Goal: Task Accomplishment & Management: Use online tool/utility

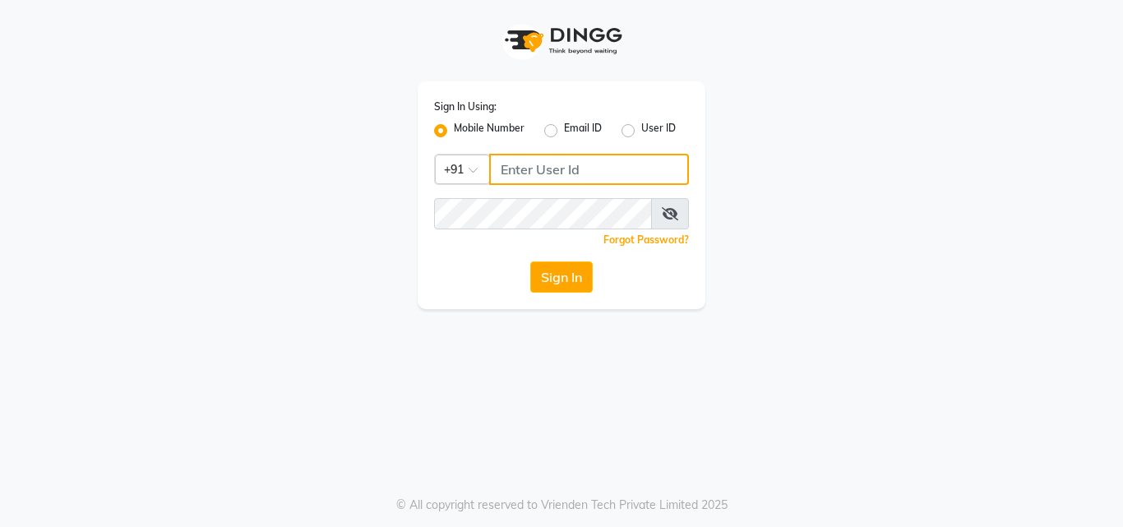
click at [604, 164] on input "Username" at bounding box center [589, 169] width 200 height 31
click at [641, 128] on label "User ID" at bounding box center [658, 131] width 35 height 20
click at [641, 128] on input "User ID" at bounding box center [646, 126] width 11 height 11
radio input "true"
click at [641, 128] on label "User ID" at bounding box center [658, 131] width 35 height 20
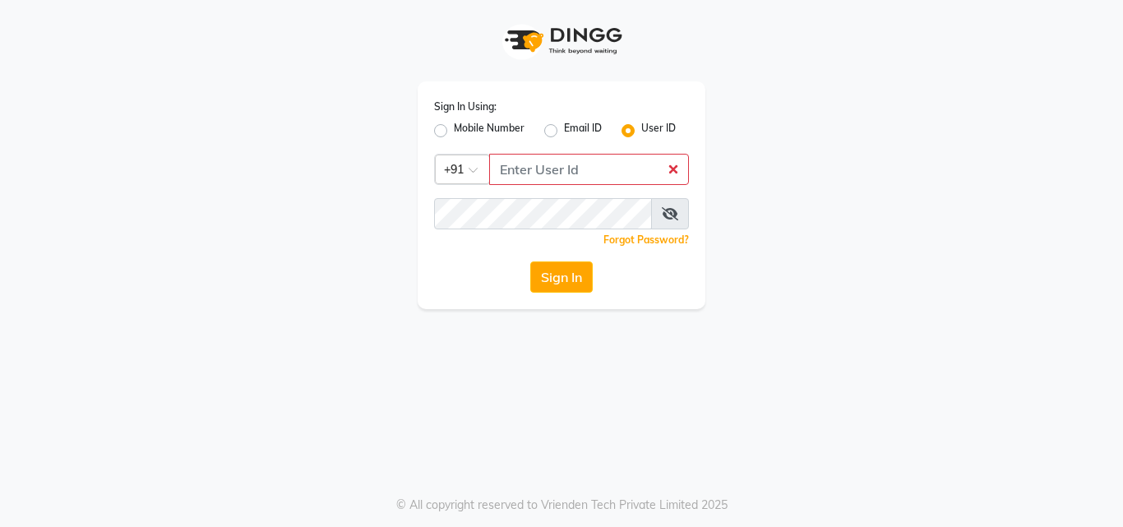
click at [641, 128] on input "User ID" at bounding box center [646, 126] width 11 height 11
click at [448, 129] on div "Mobile Number" at bounding box center [479, 131] width 90 height 20
click at [454, 131] on label "Mobile Number" at bounding box center [489, 131] width 71 height 20
click at [454, 131] on input "Mobile Number" at bounding box center [459, 126] width 11 height 11
radio input "true"
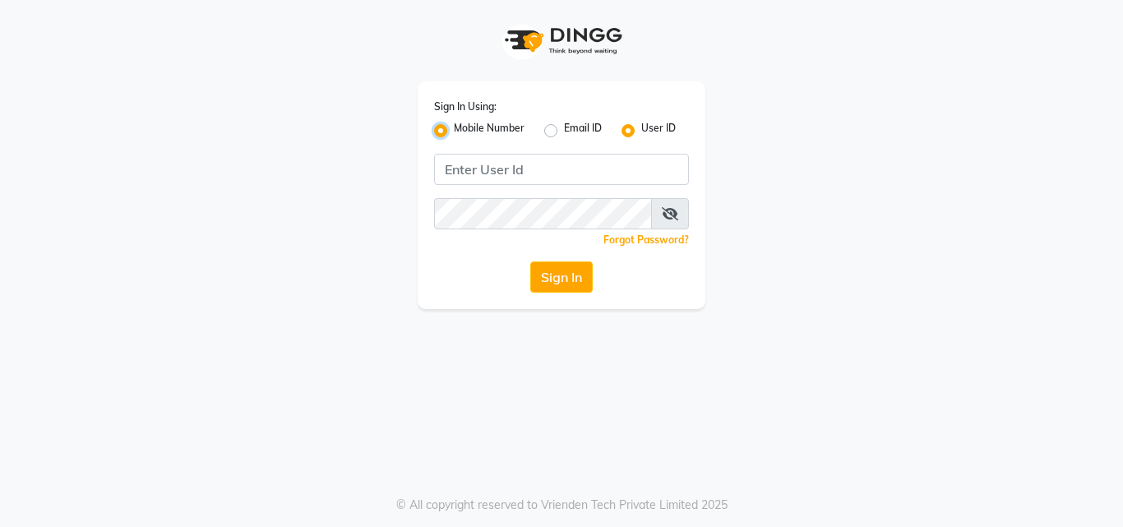
radio input "false"
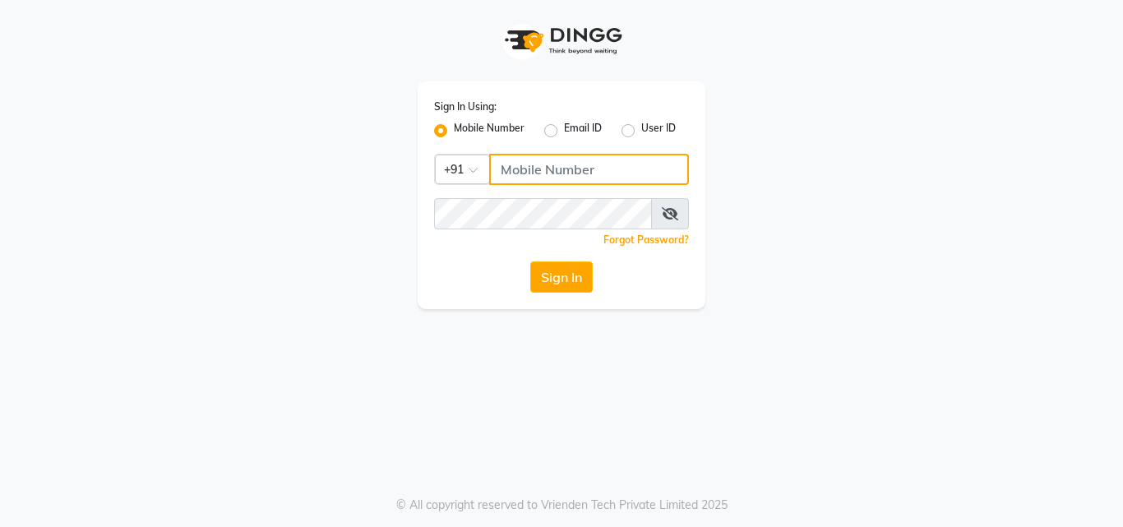
click at [504, 172] on input "Username" at bounding box center [589, 169] width 200 height 31
type input "9769443360"
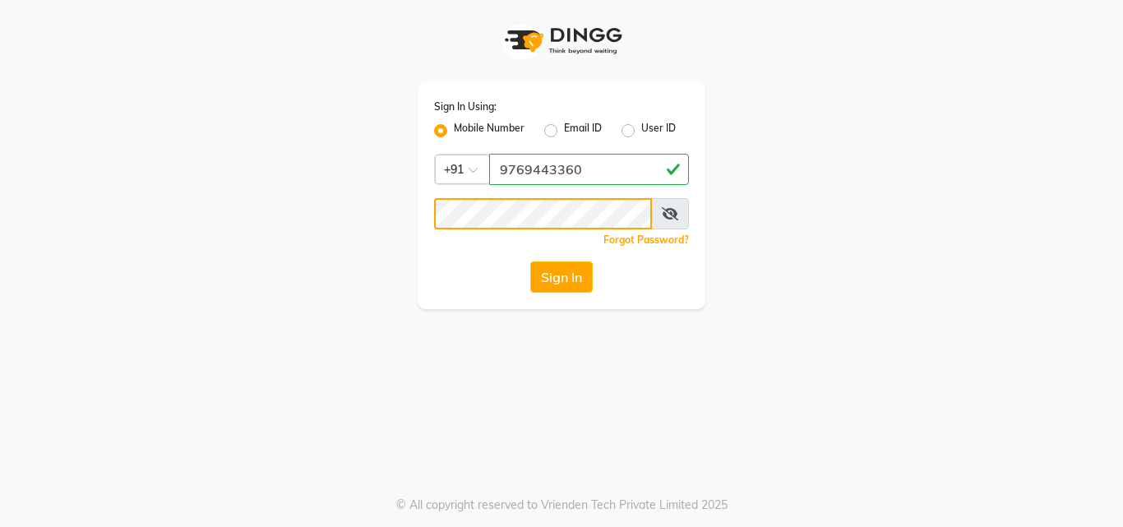
click at [530, 262] on button "Sign In" at bounding box center [561, 277] width 62 height 31
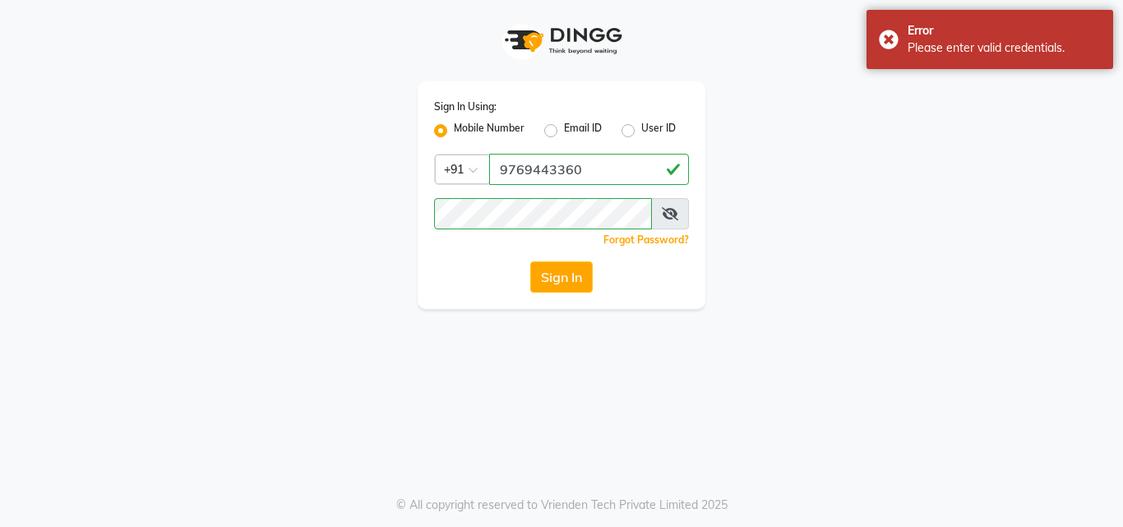
click at [668, 211] on icon at bounding box center [670, 213] width 16 height 13
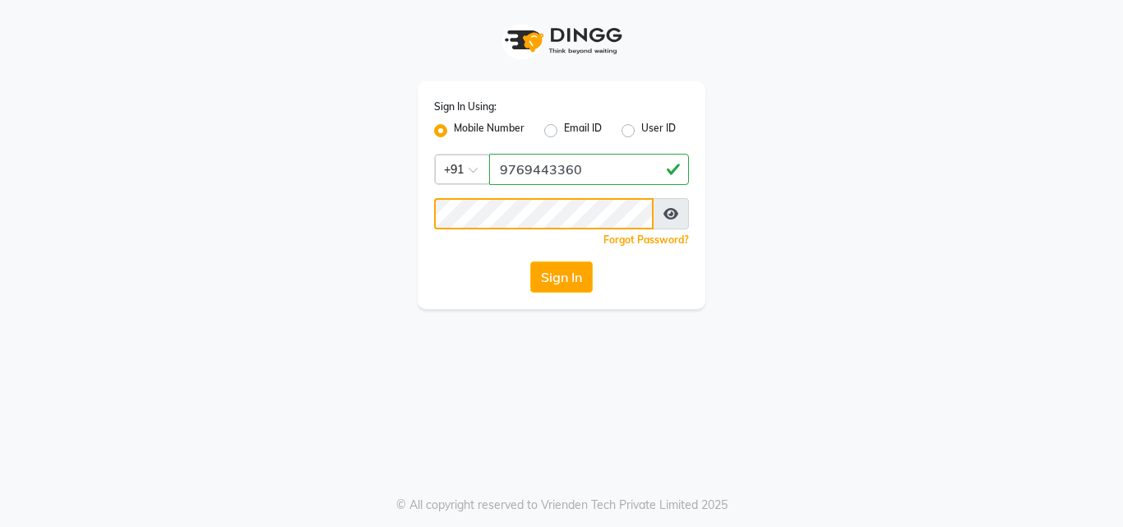
click at [530, 262] on button "Sign In" at bounding box center [561, 277] width 62 height 31
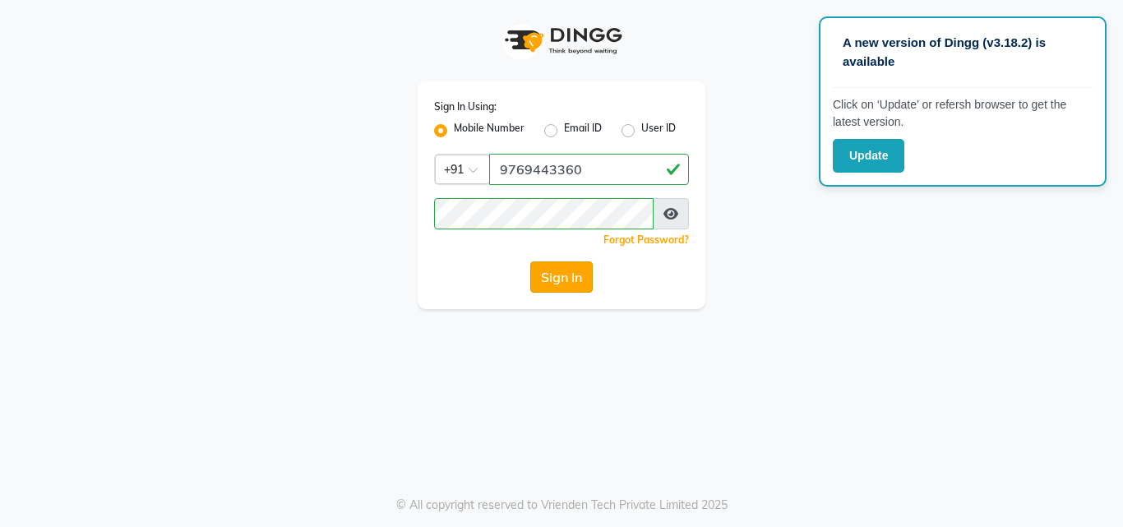
click at [576, 284] on button "Sign In" at bounding box center [561, 277] width 62 height 31
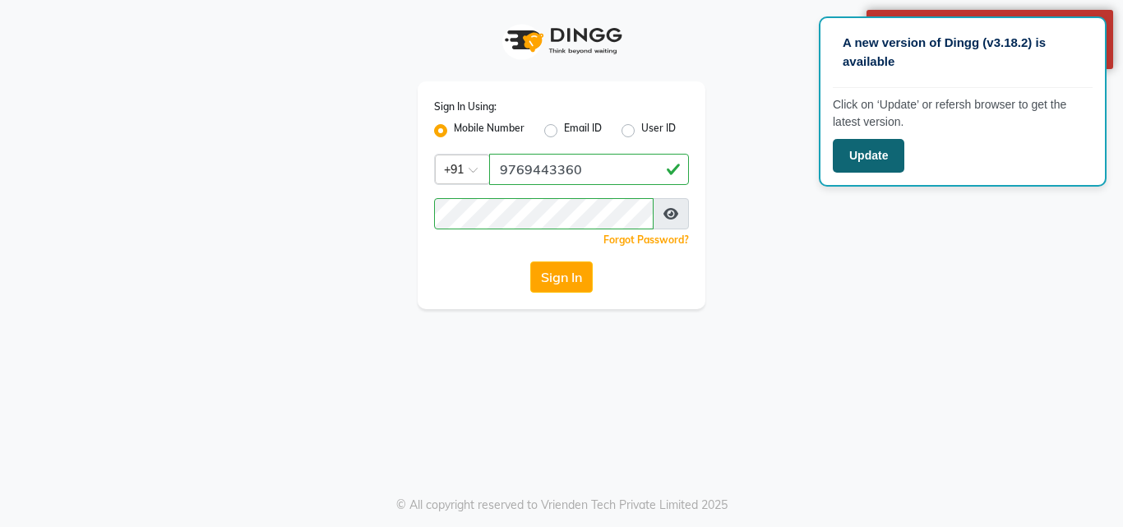
click at [863, 155] on button "Update" at bounding box center [869, 156] width 72 height 34
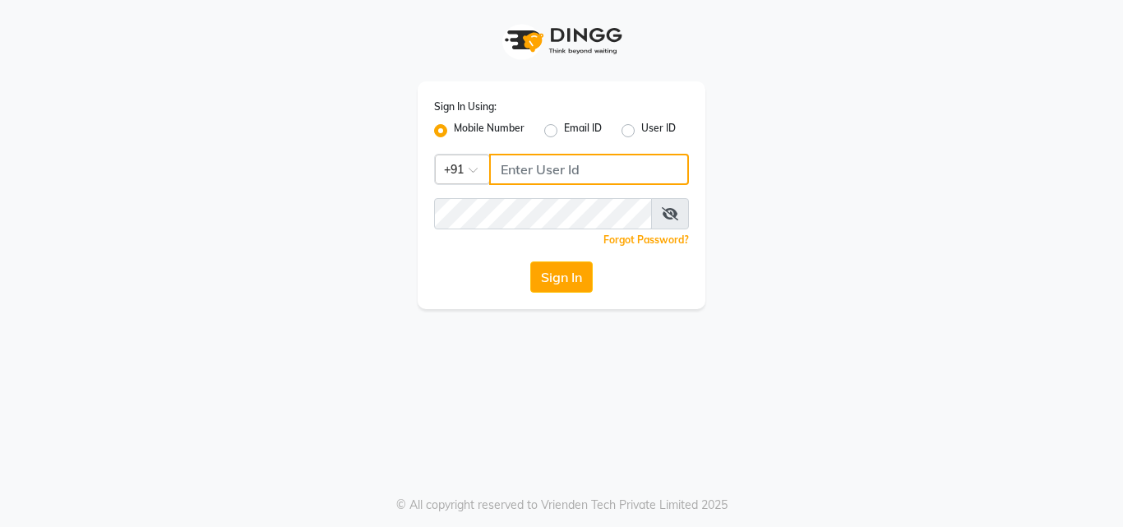
click at [606, 169] on input "Username" at bounding box center [589, 169] width 200 height 31
click at [641, 130] on label "User ID" at bounding box center [658, 131] width 35 height 20
click at [641, 130] on input "User ID" at bounding box center [646, 126] width 11 height 11
radio input "true"
click at [604, 166] on input "Username" at bounding box center [561, 169] width 255 height 31
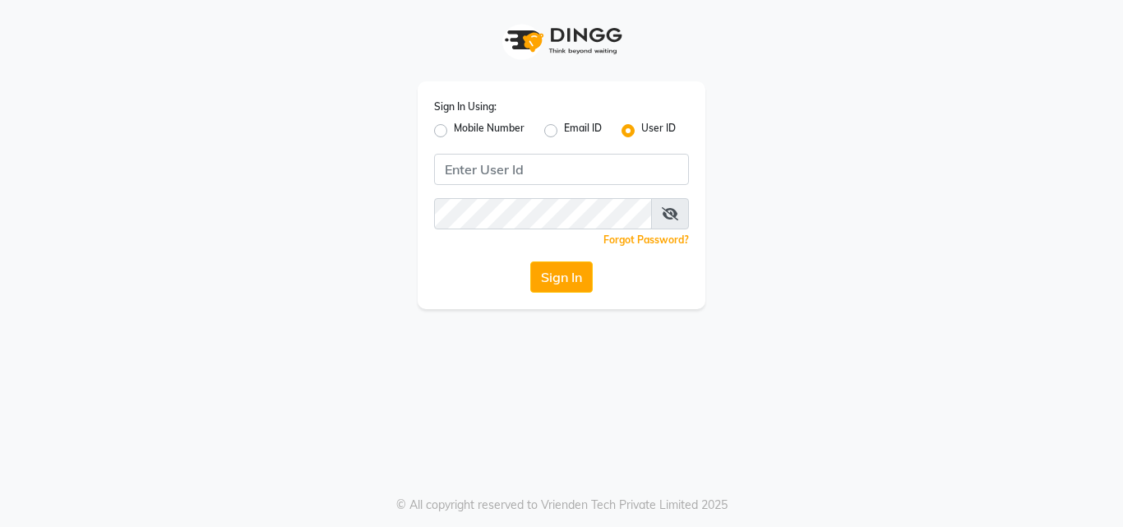
click at [454, 127] on label "Mobile Number" at bounding box center [489, 131] width 71 height 20
click at [454, 127] on input "Mobile Number" at bounding box center [459, 126] width 11 height 11
radio input "true"
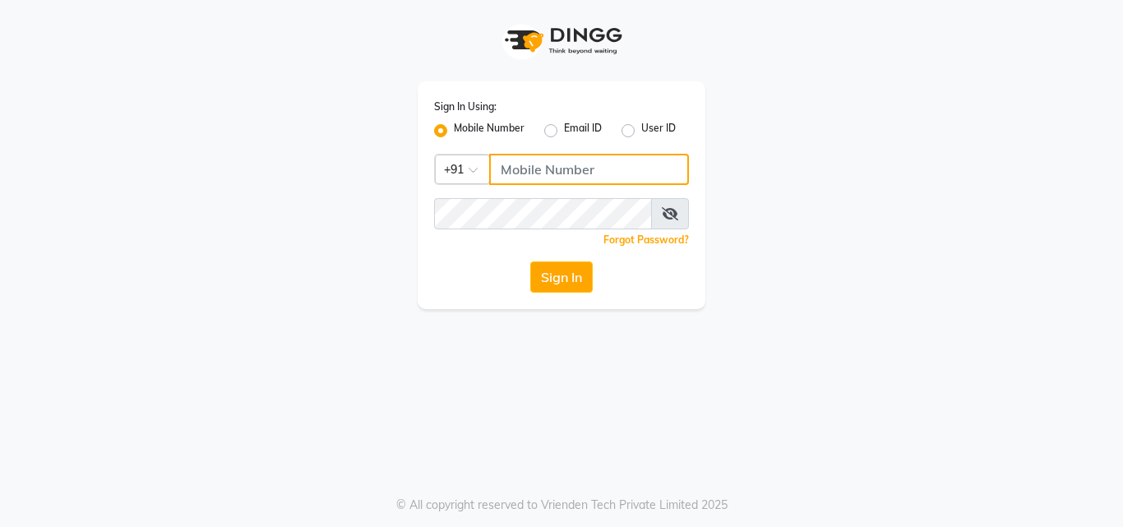
click at [504, 164] on input "Username" at bounding box center [589, 169] width 200 height 31
click at [515, 168] on input "Username" at bounding box center [589, 169] width 200 height 31
click at [641, 129] on label "User ID" at bounding box center [658, 131] width 35 height 20
click at [641, 129] on input "User ID" at bounding box center [646, 126] width 11 height 11
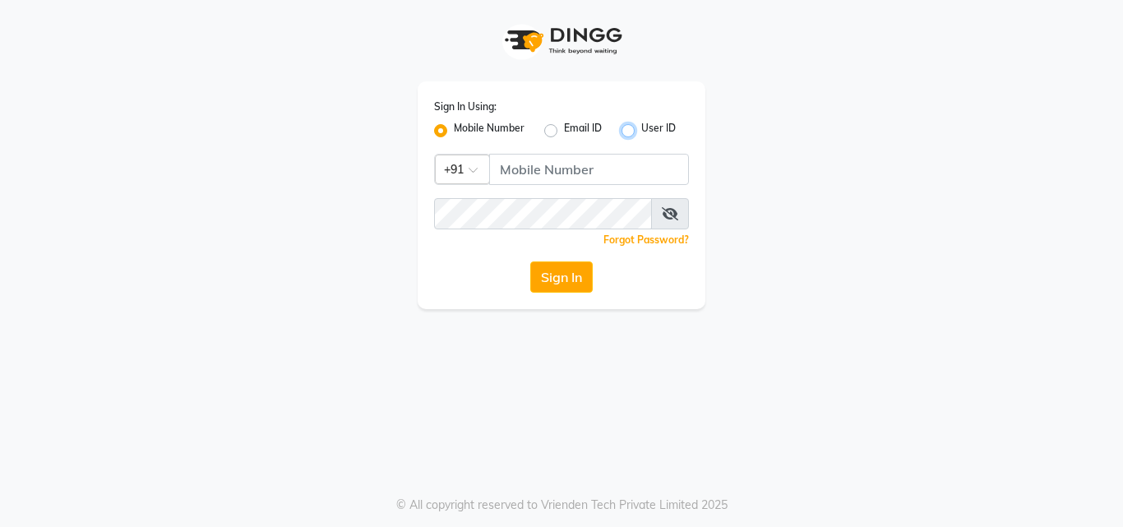
radio input "true"
radio input "false"
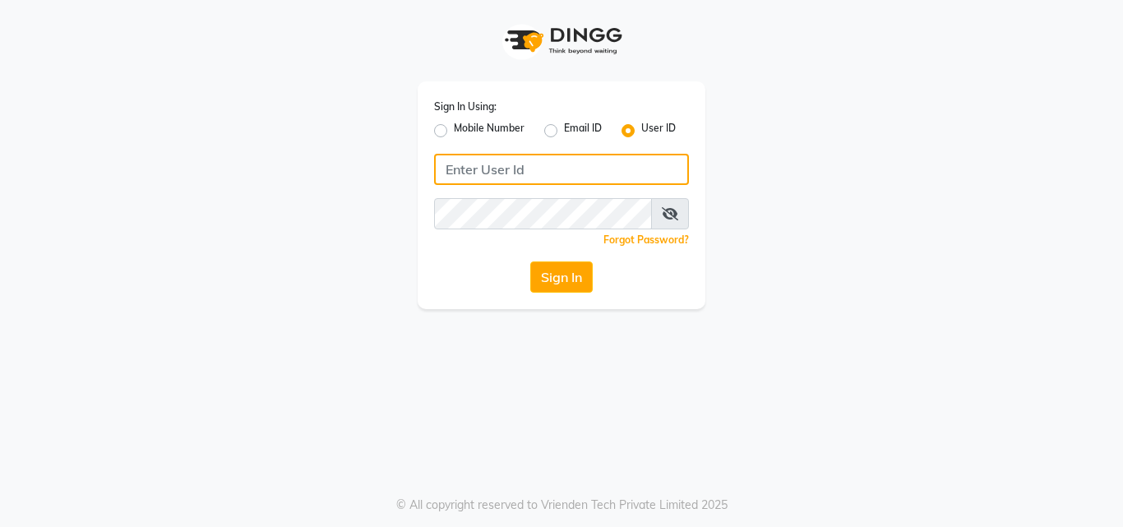
click at [622, 169] on input "Username" at bounding box center [561, 169] width 255 height 31
type input "siaspa"
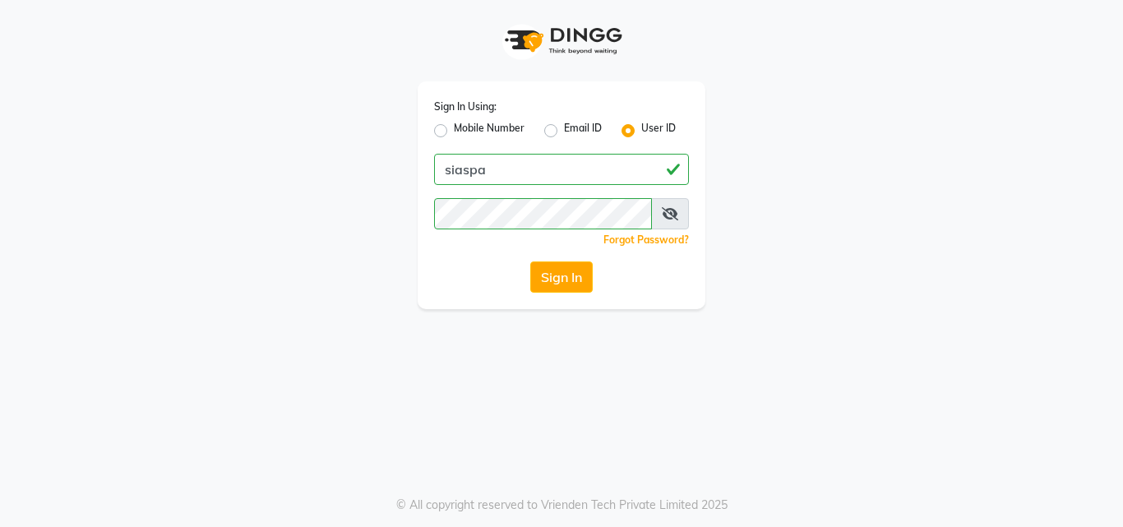
click at [671, 215] on icon at bounding box center [670, 213] width 16 height 13
click at [530, 262] on button "Sign In" at bounding box center [561, 277] width 62 height 31
click at [454, 132] on label "Mobile Number" at bounding box center [489, 131] width 71 height 20
click at [454, 132] on input "Mobile Number" at bounding box center [459, 126] width 11 height 11
radio input "true"
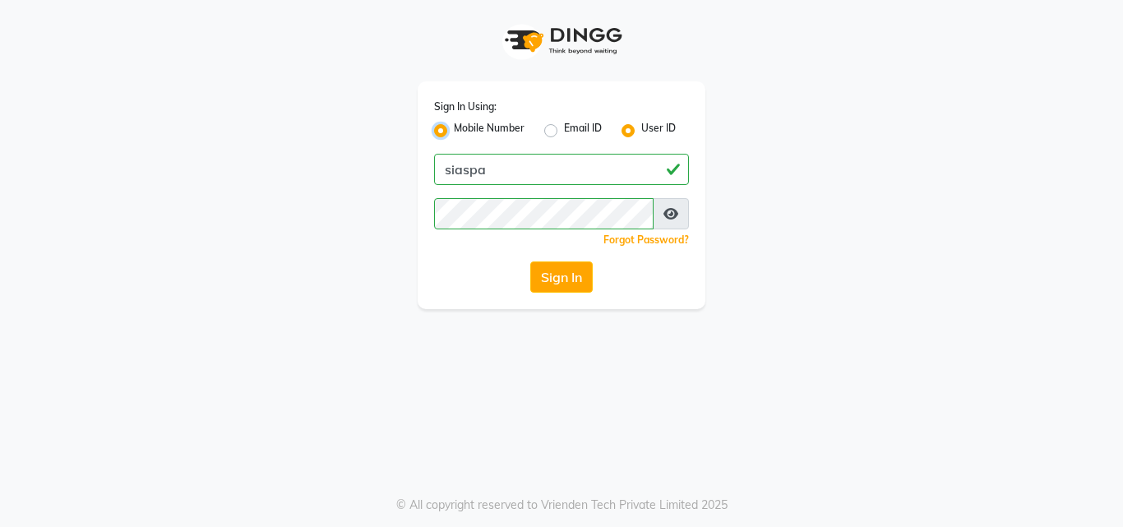
radio input "false"
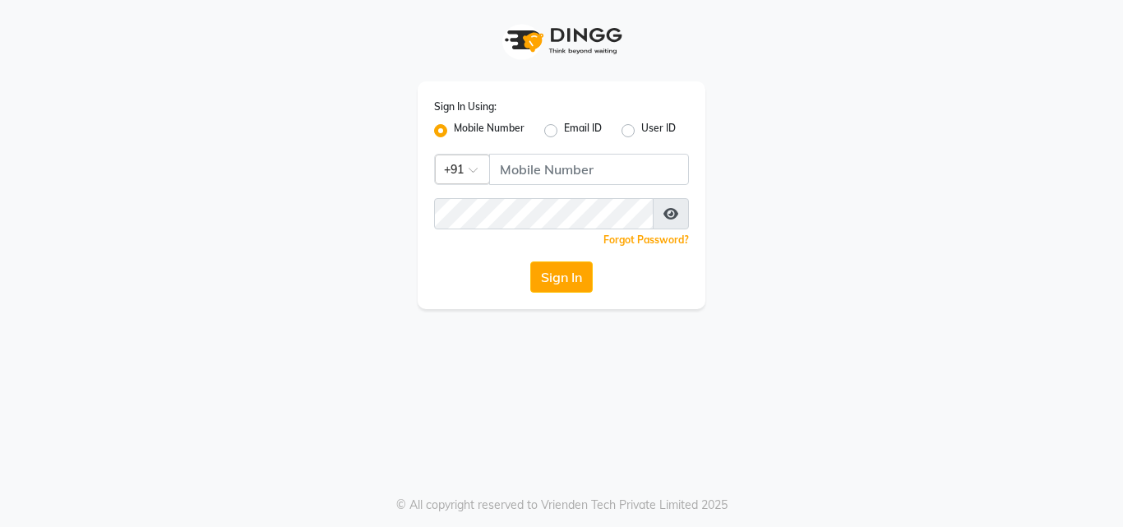
click at [641, 131] on label "User ID" at bounding box center [658, 131] width 35 height 20
click at [641, 131] on input "User ID" at bounding box center [646, 126] width 11 height 11
radio input "true"
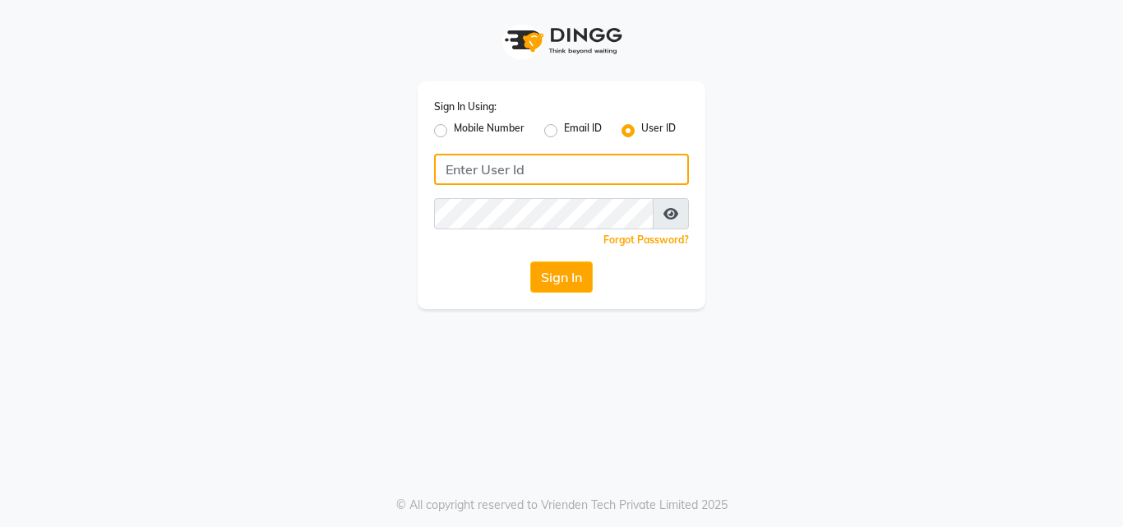
click at [624, 164] on input "Username" at bounding box center [561, 169] width 255 height 31
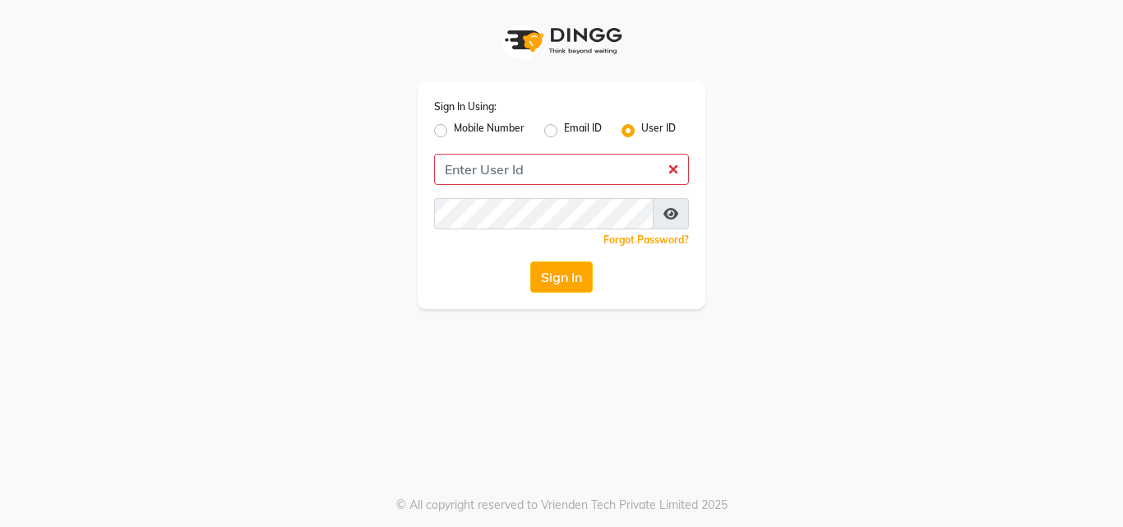
click at [454, 131] on label "Mobile Number" at bounding box center [489, 131] width 71 height 20
click at [454, 131] on input "Mobile Number" at bounding box center [459, 126] width 11 height 11
radio input "true"
click at [641, 130] on label "User ID" at bounding box center [658, 131] width 35 height 20
click at [641, 130] on input "User ID" at bounding box center [646, 126] width 11 height 11
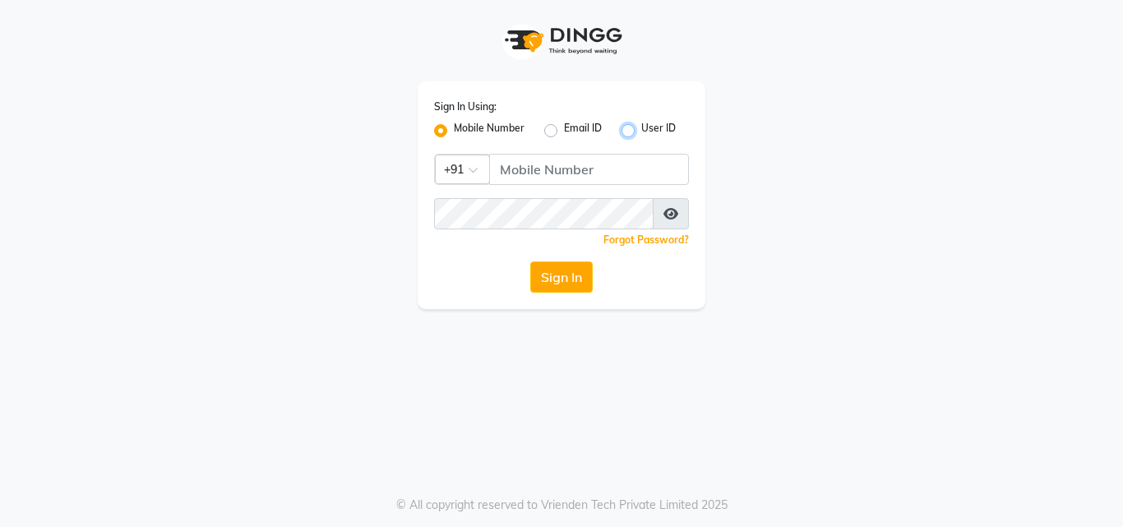
radio input "true"
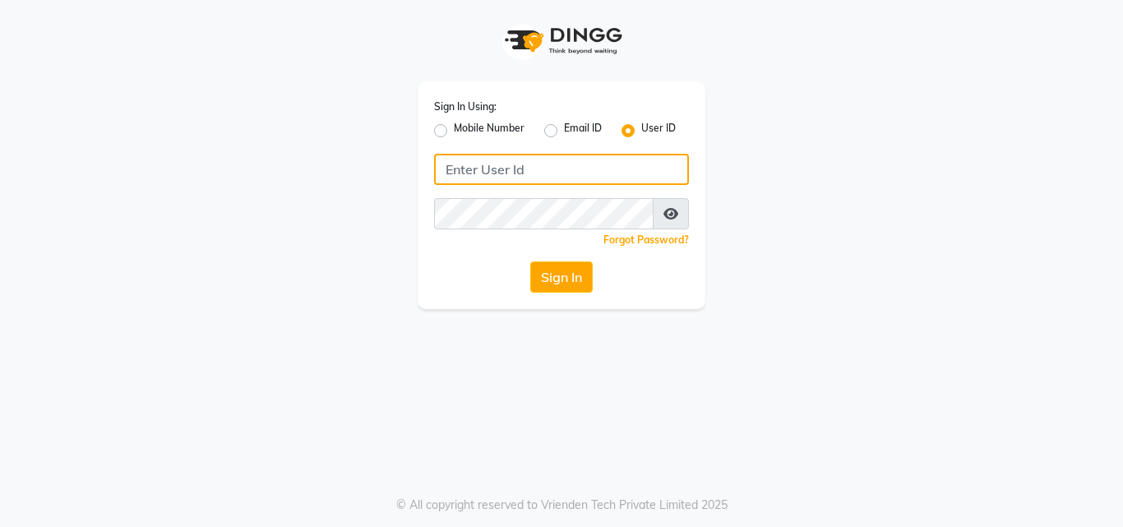
click at [617, 161] on input "Username" at bounding box center [561, 169] width 255 height 31
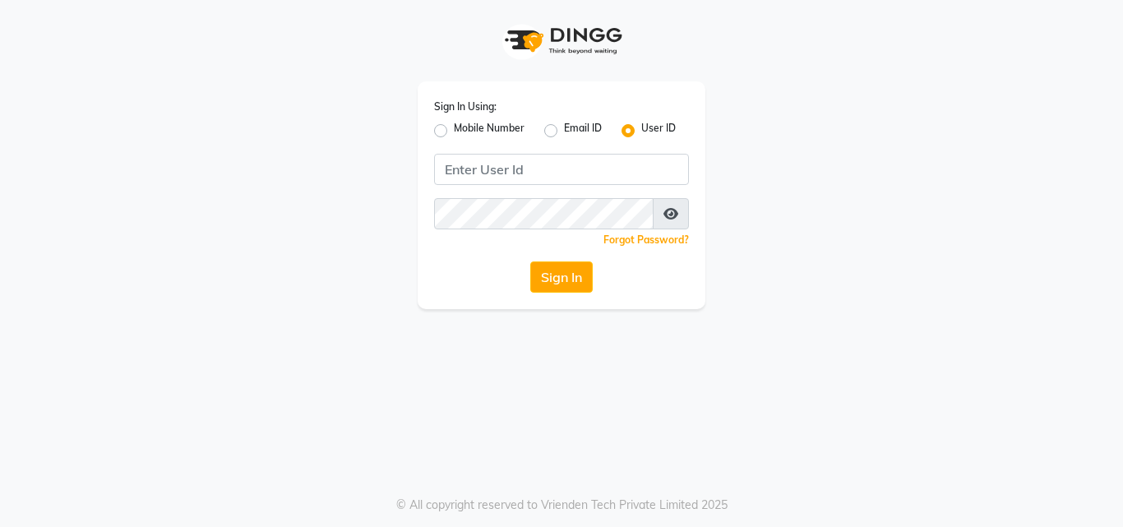
click at [1040, 525] on div "Sign In Using: Mobile Number Email ID User ID Remember me Forgot Password? Sign…" at bounding box center [561, 263] width 1123 height 527
click at [685, 449] on div "Sign In Using: Mobile Number Email ID User ID Remember me Forgot Password? Sign…" at bounding box center [561, 263] width 1123 height 527
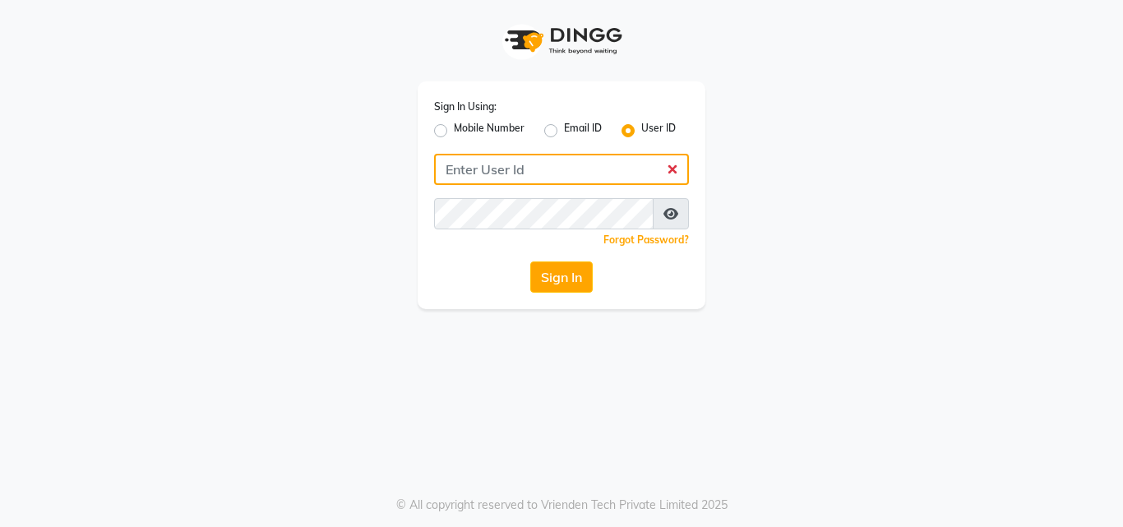
click at [572, 162] on input "Username" at bounding box center [561, 169] width 255 height 31
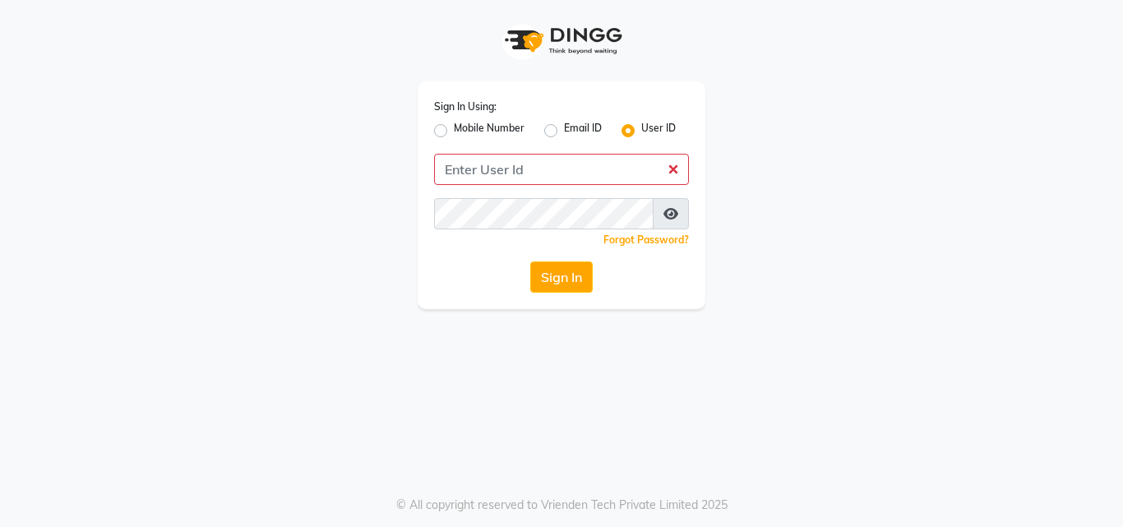
click at [454, 130] on label "Mobile Number" at bounding box center [489, 131] width 71 height 20
click at [454, 130] on input "Mobile Number" at bounding box center [459, 126] width 11 height 11
radio input "true"
radio input "false"
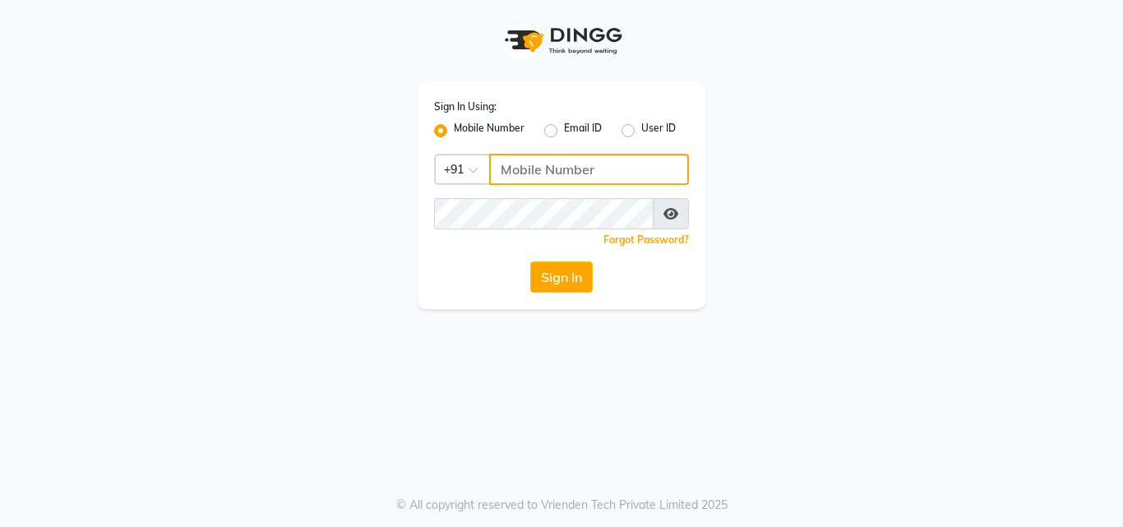
click at [535, 172] on input "Username" at bounding box center [589, 169] width 200 height 31
type input "9"
click at [535, 172] on input "Username" at bounding box center [589, 169] width 200 height 31
click at [559, 424] on div "Sign In Using: Mobile Number Email ID User ID Country Code × +91 Remember me Fo…" at bounding box center [561, 263] width 1123 height 527
click at [638, 127] on div "User ID" at bounding box center [649, 131] width 54 height 20
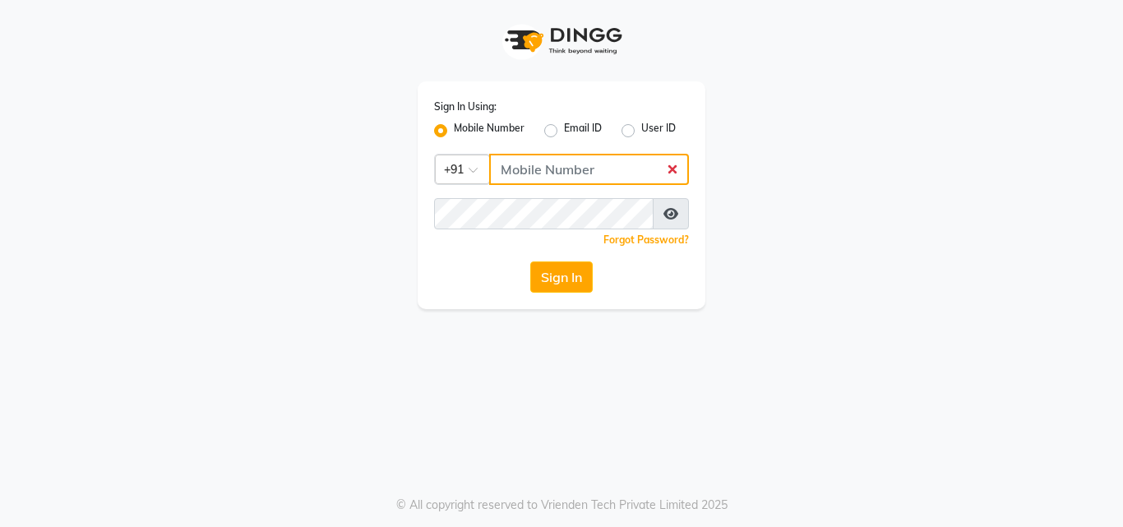
click at [585, 175] on input "Username" at bounding box center [589, 169] width 200 height 31
click at [641, 127] on label "User ID" at bounding box center [658, 131] width 35 height 20
click at [641, 127] on input "User ID" at bounding box center [646, 126] width 11 height 11
radio input "true"
radio input "false"
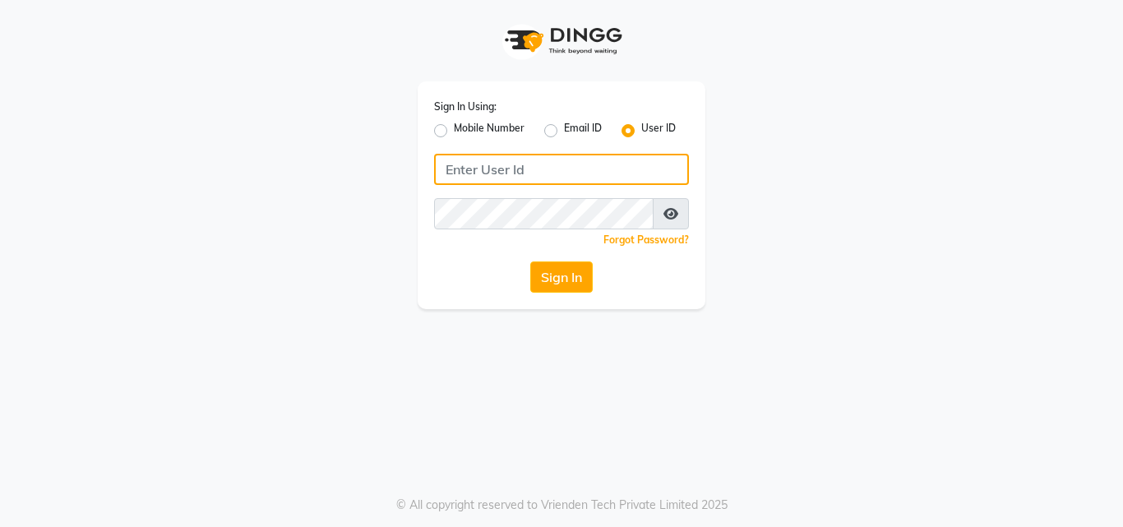
click at [599, 165] on input "Username" at bounding box center [561, 169] width 255 height 31
type input "siamspa"
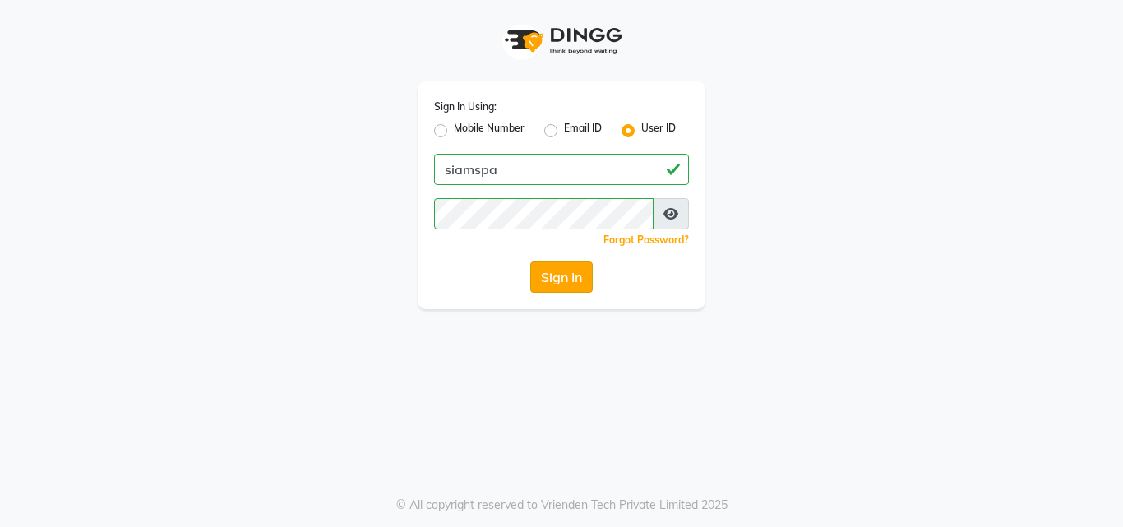
click at [561, 275] on button "Sign In" at bounding box center [561, 277] width 62 height 31
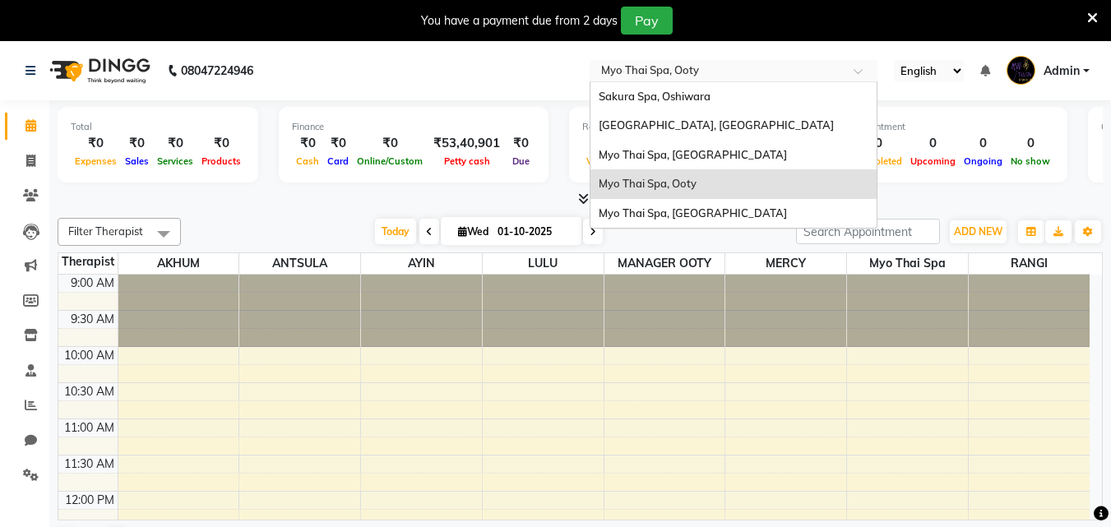
click at [807, 70] on input "text" at bounding box center [717, 72] width 238 height 16
click at [697, 216] on span "Myo Thai Spa, [GEOGRAPHIC_DATA]" at bounding box center [693, 212] width 188 height 13
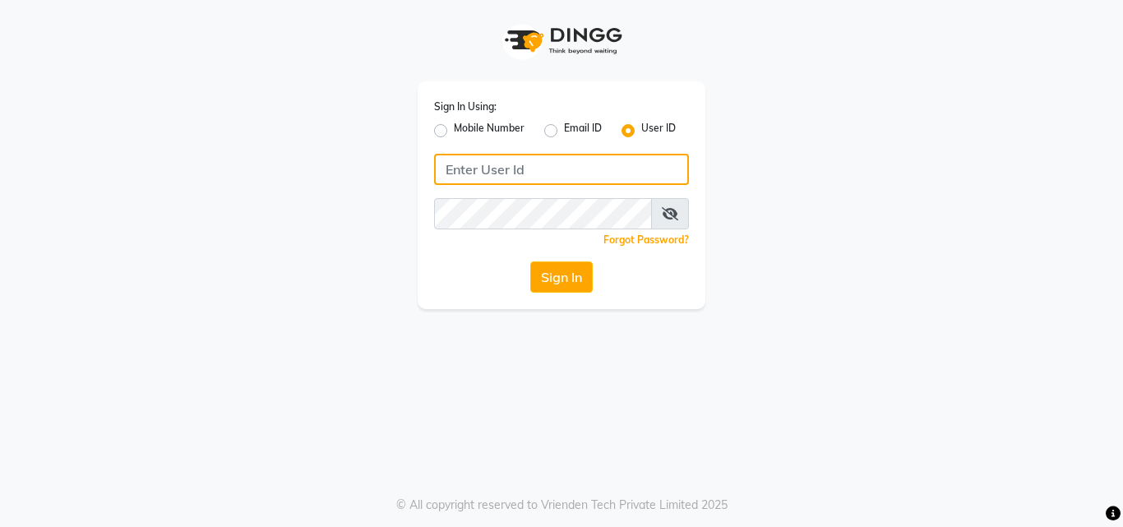
click at [557, 170] on input "Username" at bounding box center [561, 169] width 255 height 31
click at [557, 170] on input "siamspasq" at bounding box center [561, 169] width 255 height 31
type input "siamspa"
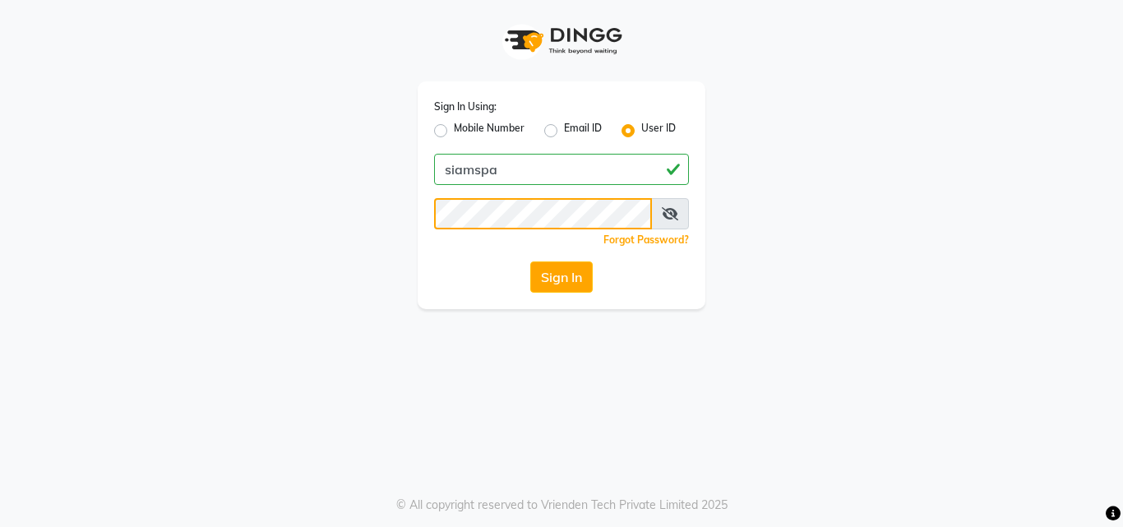
click at [530, 262] on button "Sign In" at bounding box center [561, 277] width 62 height 31
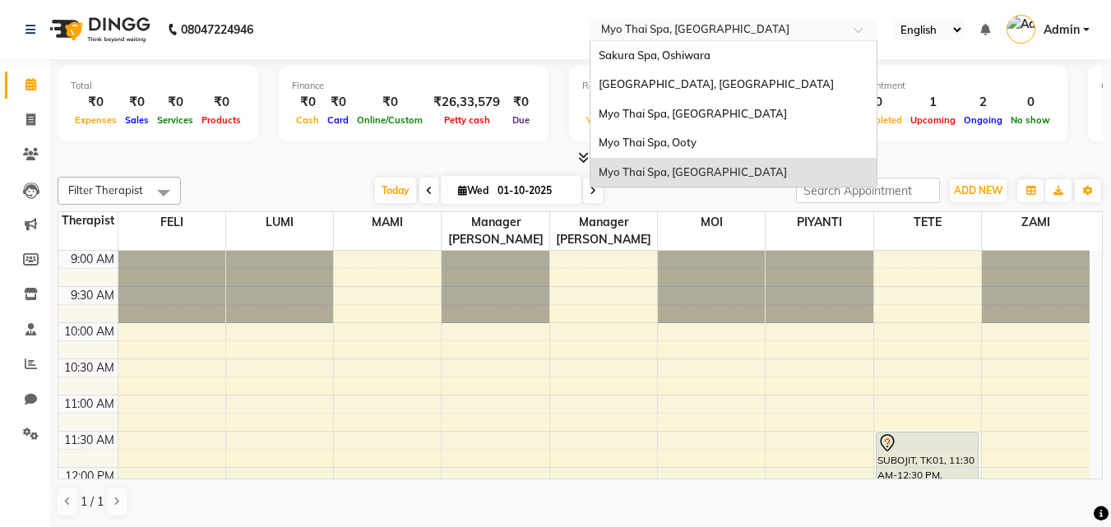
click at [795, 28] on input "text" at bounding box center [717, 31] width 238 height 16
click at [734, 113] on div "Myo Thai Spa, [GEOGRAPHIC_DATA]" at bounding box center [733, 115] width 286 height 30
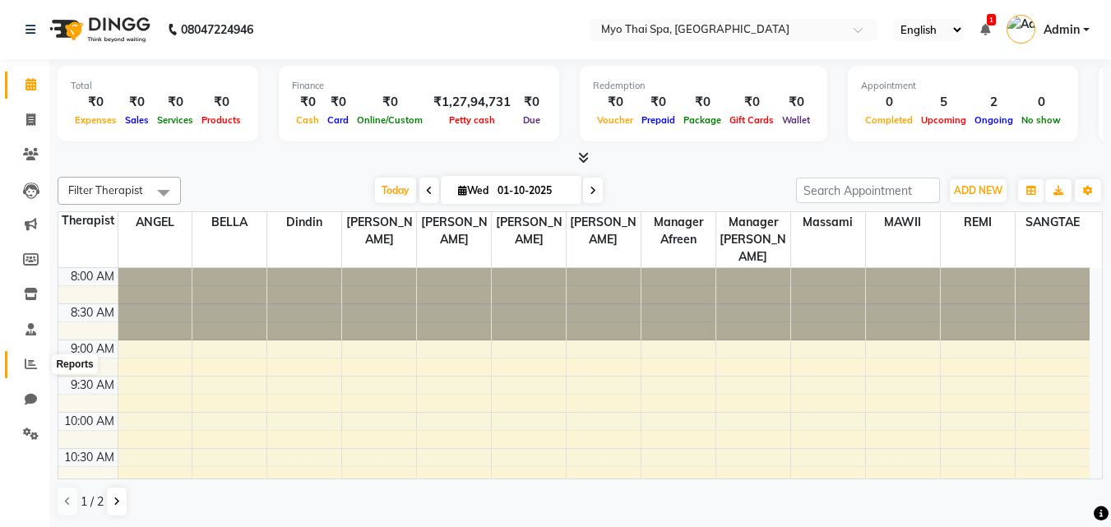
click at [33, 355] on span at bounding box center [30, 364] width 29 height 19
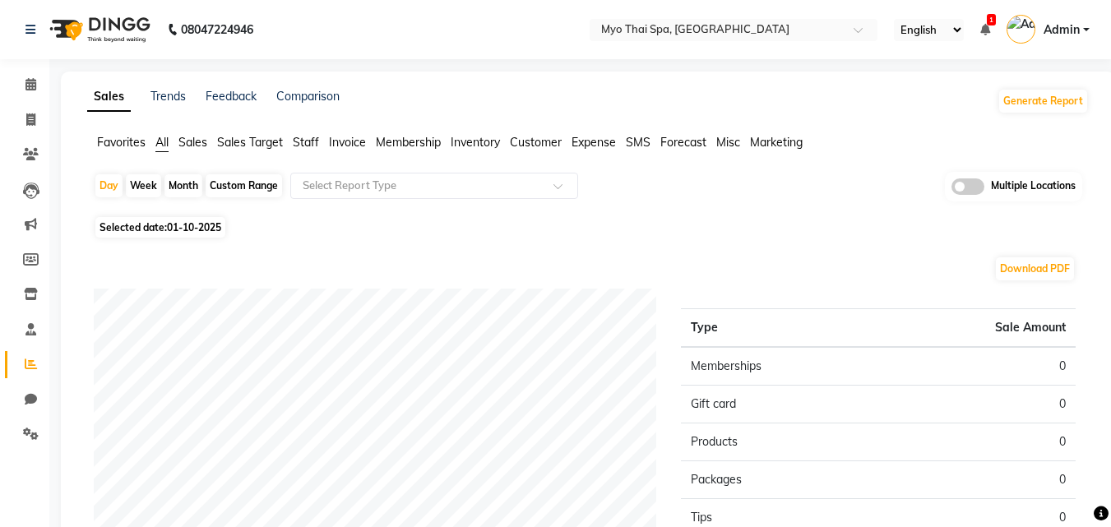
click at [363, 141] on span "Invoice" at bounding box center [347, 142] width 37 height 15
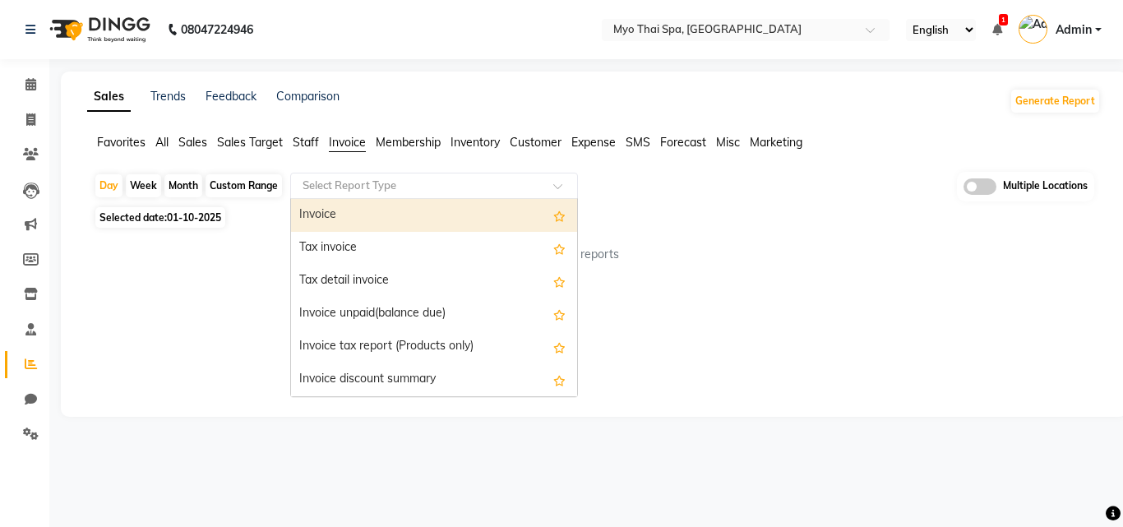
click at [388, 189] on input "text" at bounding box center [417, 186] width 237 height 16
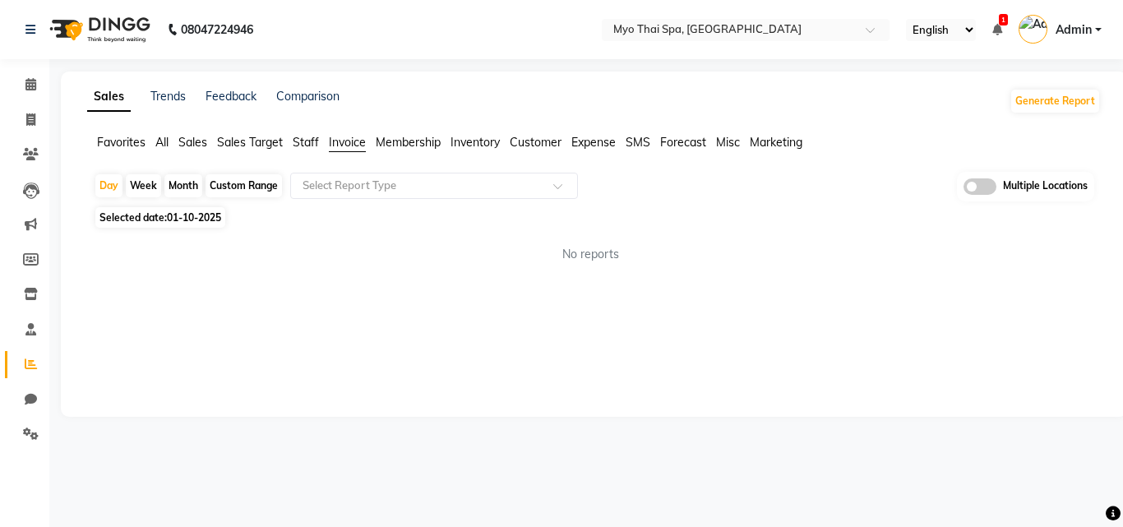
click at [232, 230] on div "Day Week Month Custom Range Select Report Type Multiple Locations Selected date…" at bounding box center [594, 224] width 1014 height 104
click at [179, 211] on span "Selected date: 01-10-2025" at bounding box center [160, 217] width 130 height 21
select select "10"
select select "2025"
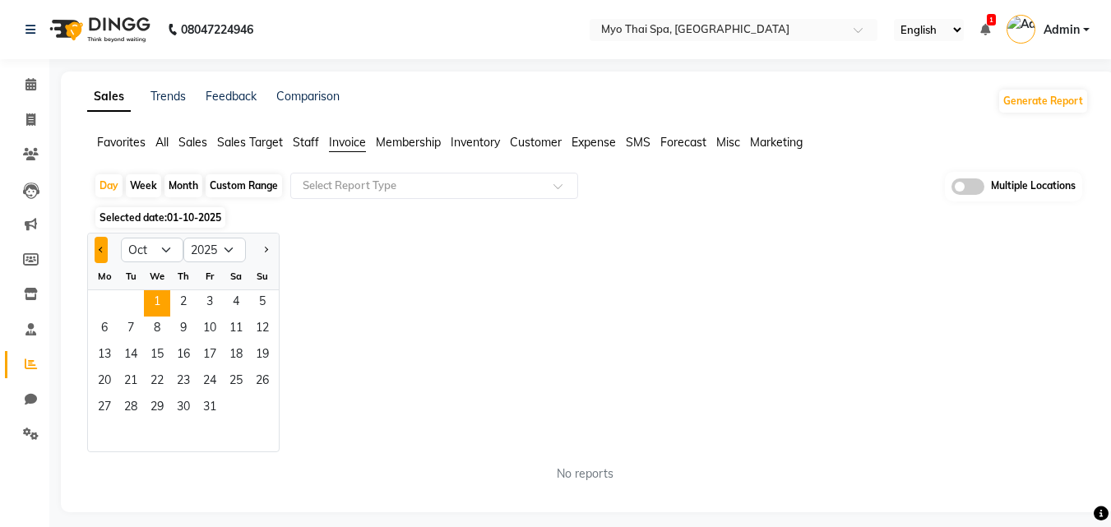
click at [101, 246] on span "Previous month" at bounding box center [102, 249] width 6 height 6
select select "9"
click at [110, 298] on span "1" at bounding box center [104, 303] width 26 height 26
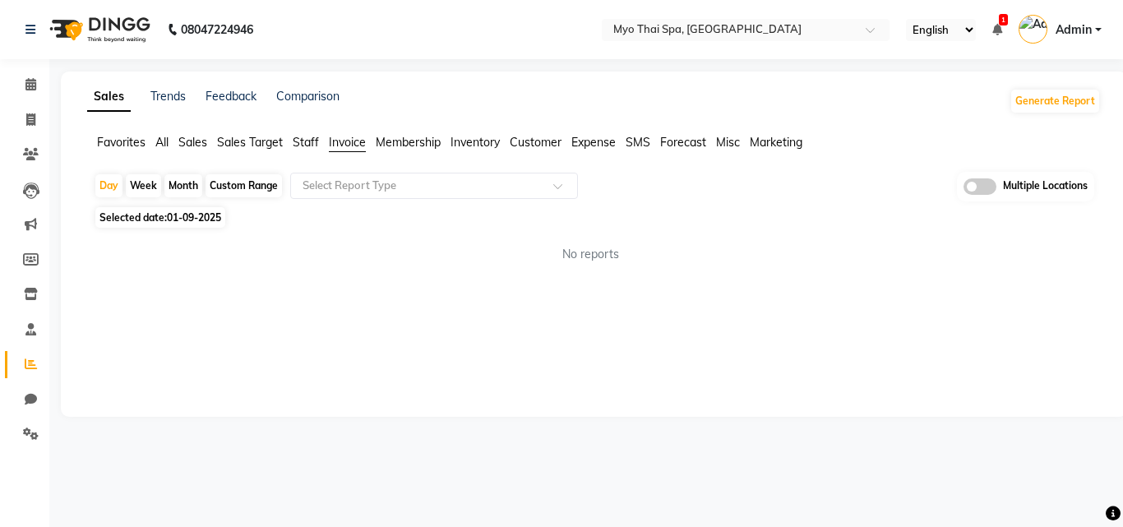
click at [187, 187] on div "Month" at bounding box center [183, 185] width 38 height 23
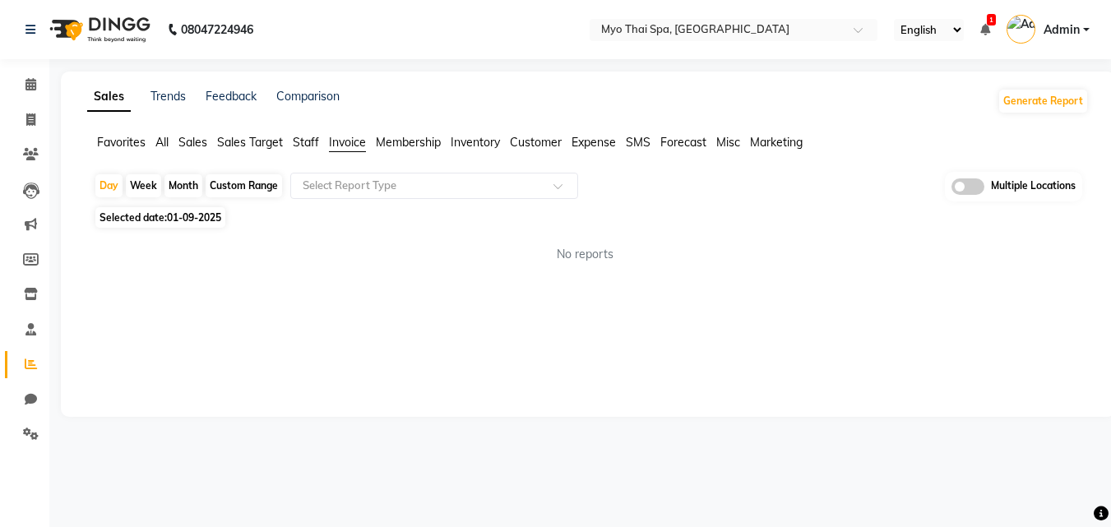
select select "9"
select select "2025"
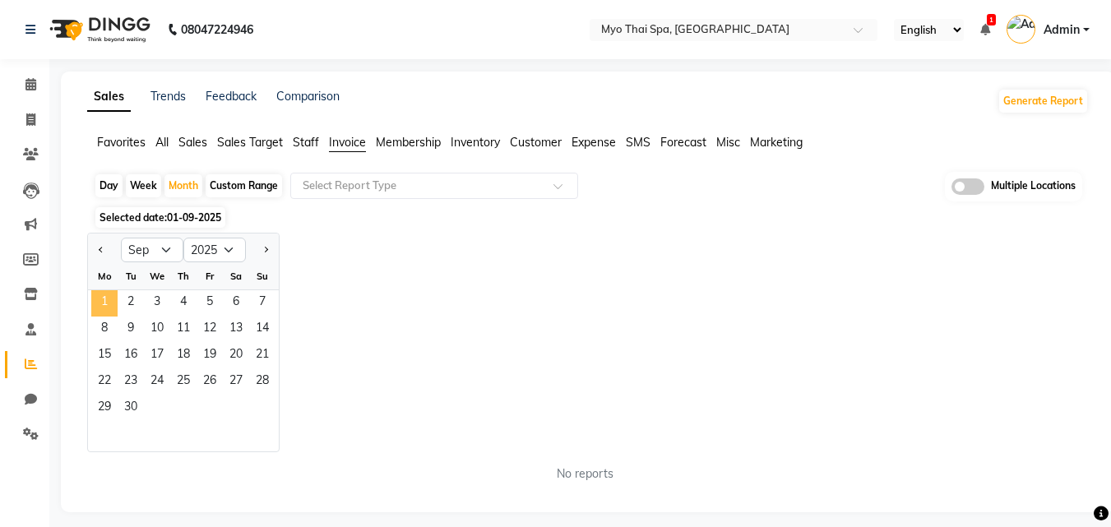
click at [112, 305] on span "1" at bounding box center [104, 303] width 26 height 26
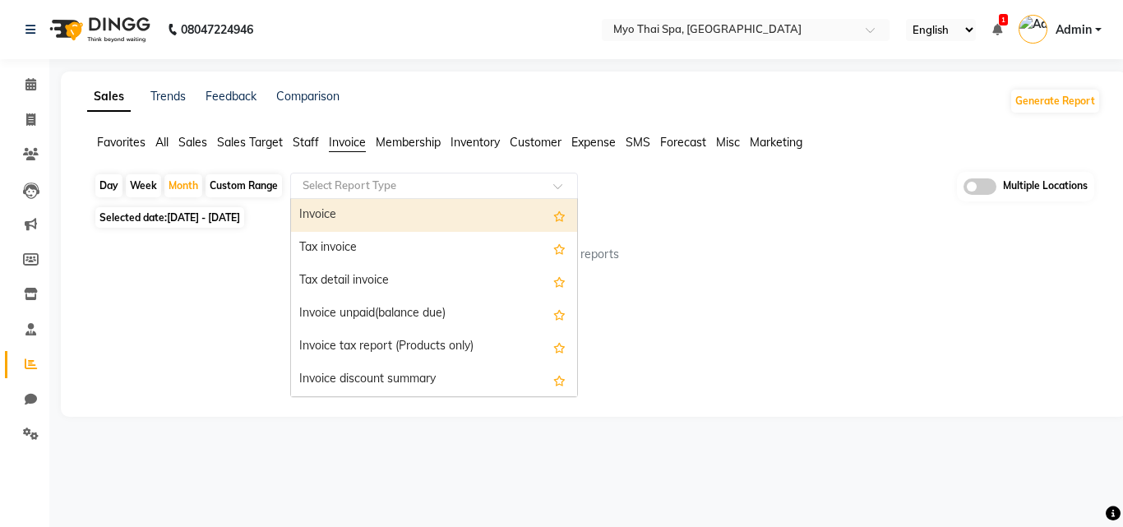
click at [433, 186] on input "text" at bounding box center [417, 186] width 237 height 16
click at [308, 137] on span "Staff" at bounding box center [306, 142] width 26 height 15
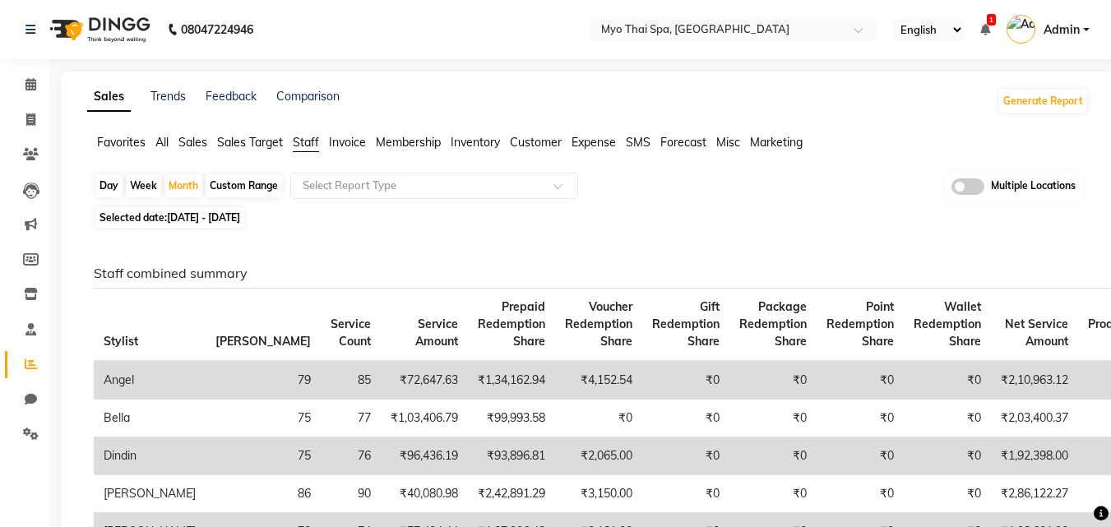
click at [308, 137] on span "Staff" at bounding box center [306, 142] width 26 height 15
click at [393, 187] on input "text" at bounding box center [417, 186] width 237 height 16
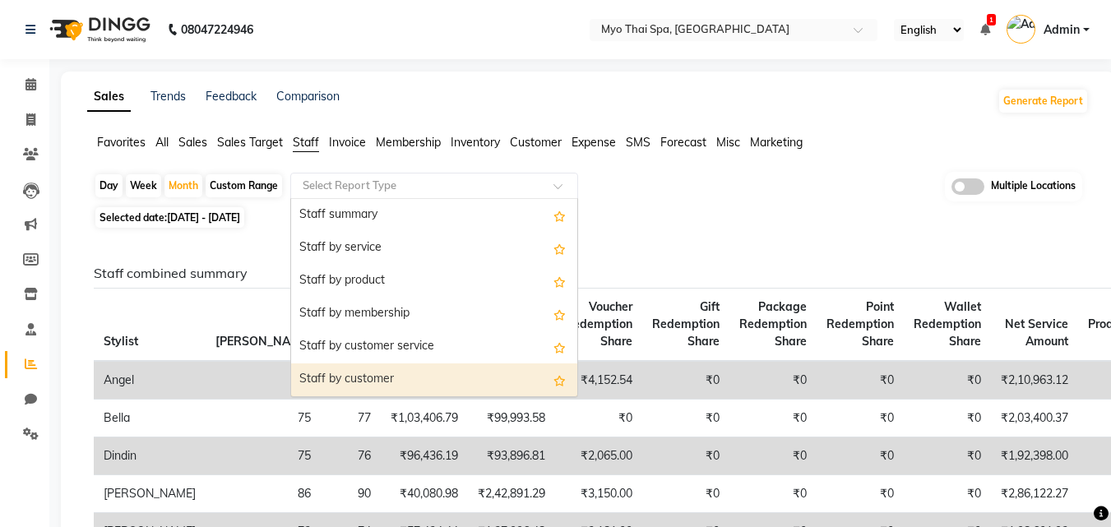
click at [392, 367] on div "Staff by customer" at bounding box center [434, 379] width 286 height 33
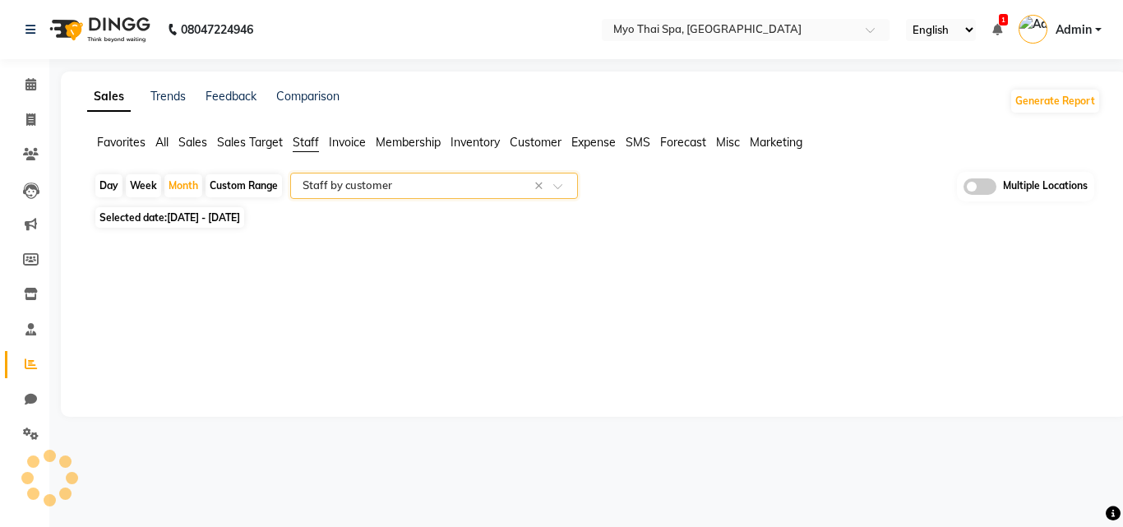
select select "full_report"
select select "csv"
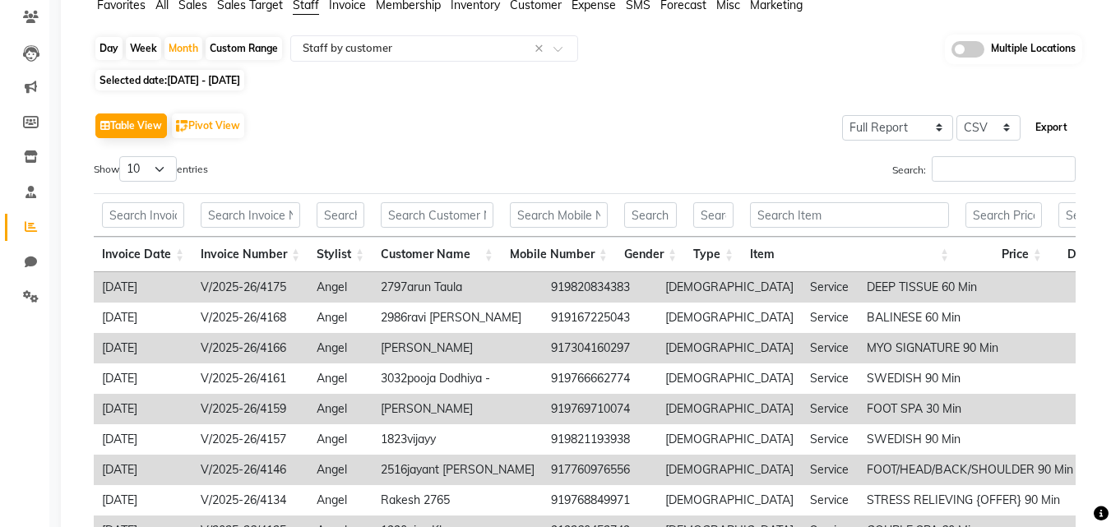
click at [1045, 117] on button "Export" at bounding box center [1051, 127] width 45 height 28
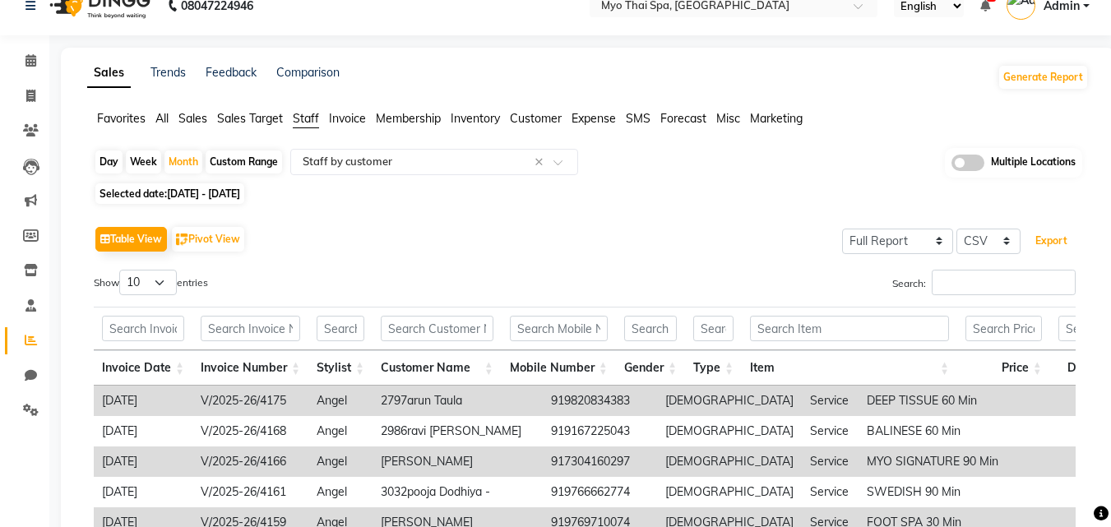
scroll to position [5, 0]
